Goal: Subscribe to service/newsletter

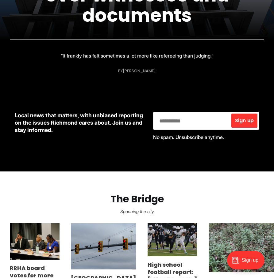
scroll to position [240, 0]
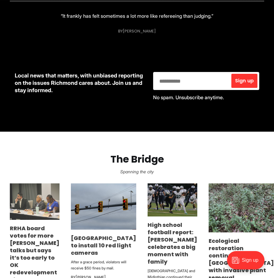
click at [28, 220] on img at bounding box center [35, 202] width 50 height 36
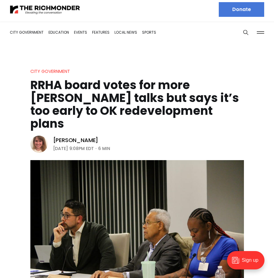
scroll to position [4, 0]
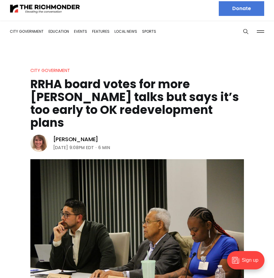
click at [241, 256] on div "Sign up" at bounding box center [245, 260] width 37 height 18
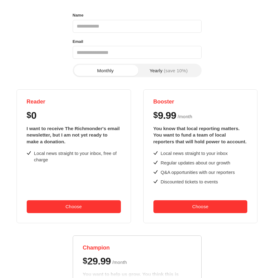
scroll to position [50, 0]
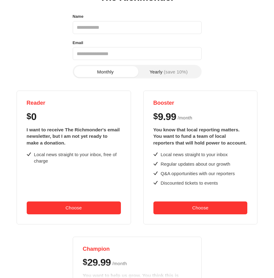
click at [115, 28] on input "Name" at bounding box center [137, 27] width 129 height 13
type input "**********"
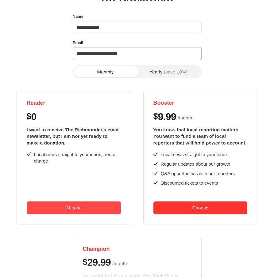
type input "**********"
click at [87, 204] on button "Choose" at bounding box center [74, 208] width 94 height 13
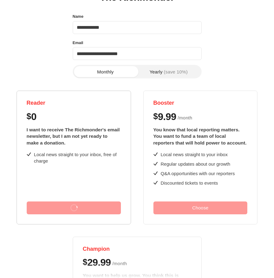
scroll to position [0, 0]
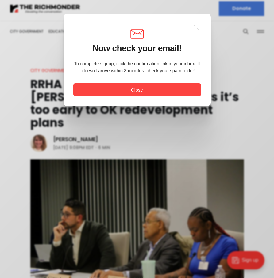
click at [123, 94] on button "Close" at bounding box center [136, 89] width 127 height 13
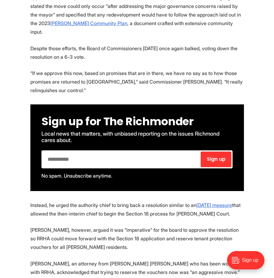
scroll to position [780, 0]
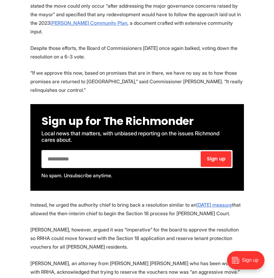
click at [125, 204] on p "Instead, he urged the authority chief to bring back a resolution similar to an …" at bounding box center [136, 209] width 213 height 17
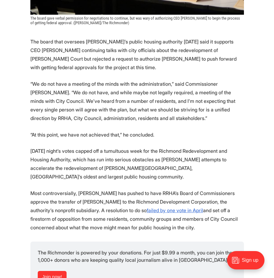
scroll to position [308, 0]
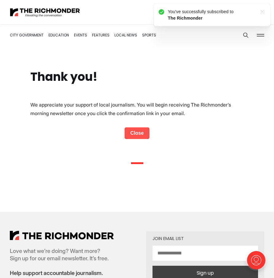
click at [128, 132] on link "Close" at bounding box center [136, 133] width 25 height 12
